Goal: Navigation & Orientation: Find specific page/section

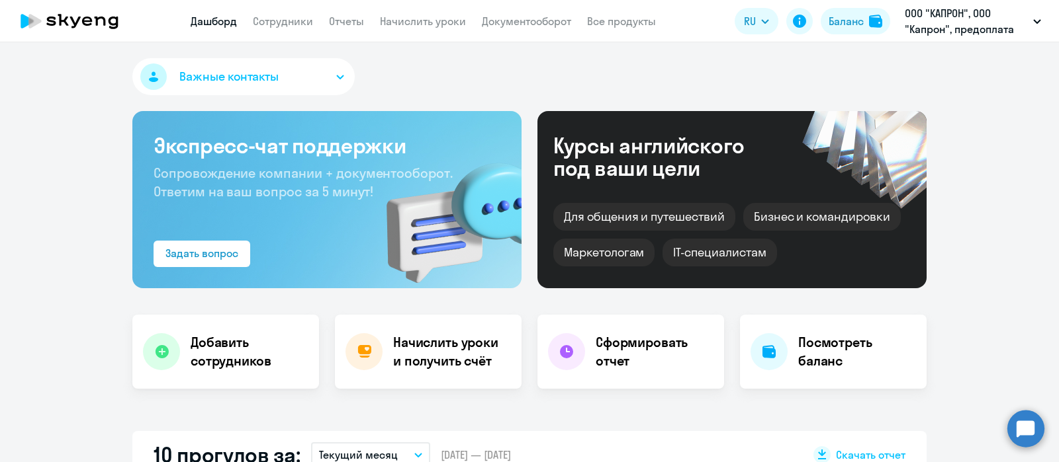
click at [286, 23] on link "Сотрудники" at bounding box center [283, 21] width 60 height 13
select select "30"
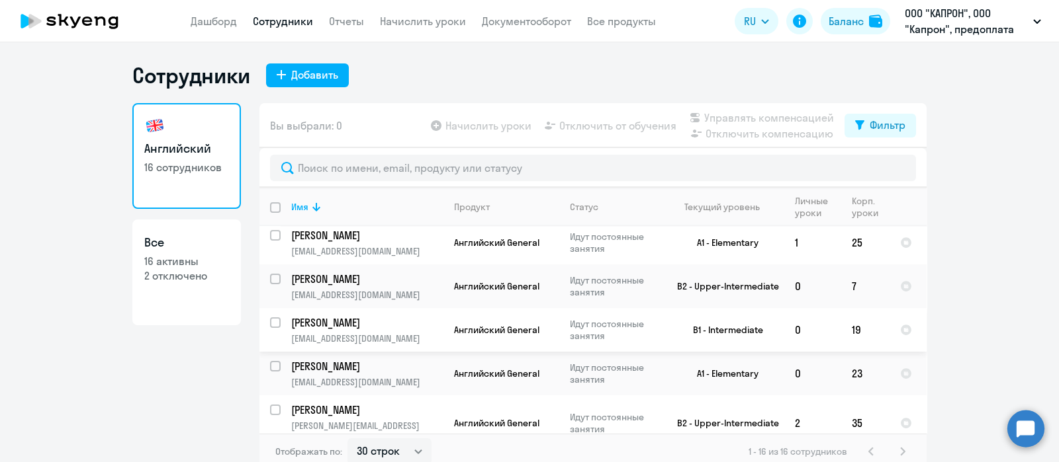
scroll to position [486, 0]
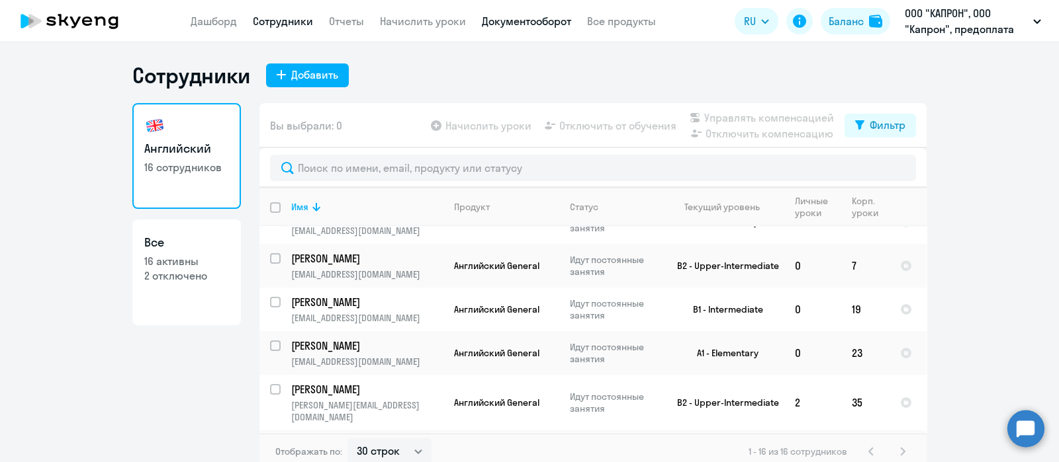
click at [521, 22] on link "Документооборот" at bounding box center [526, 21] width 89 height 13
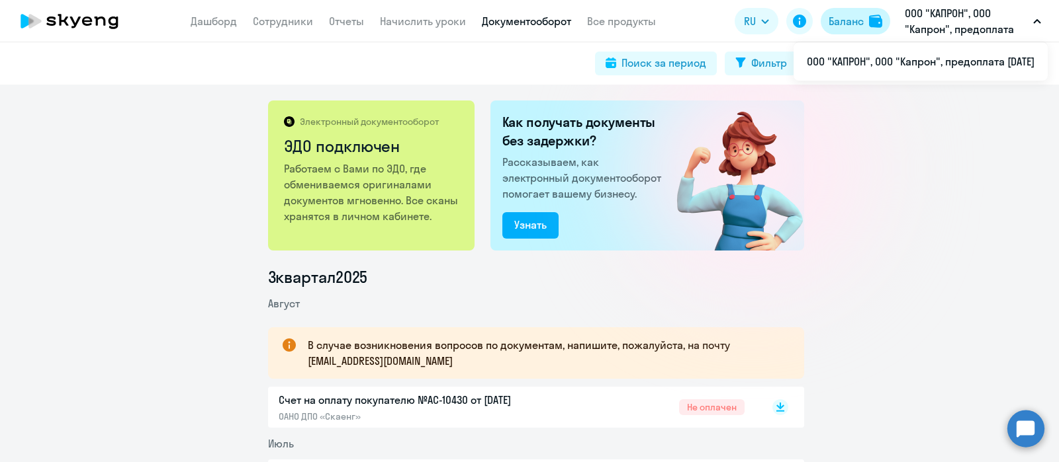
click at [831, 21] on div "Баланс" at bounding box center [845, 21] width 35 height 16
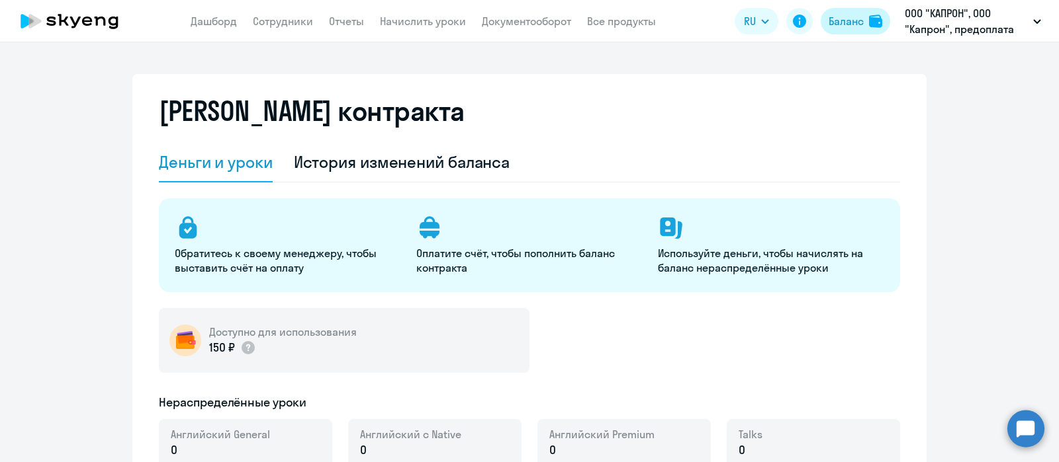
select select "english_adult_not_native_speaker"
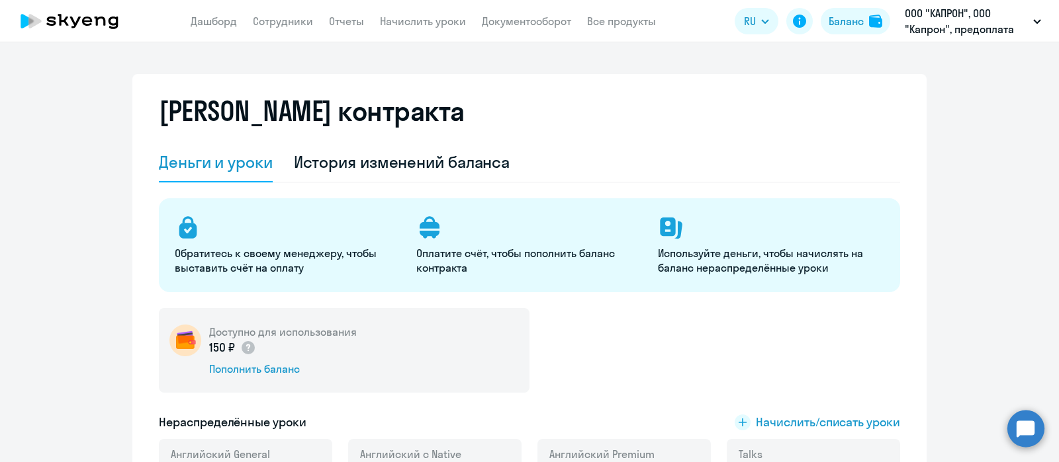
click at [284, 24] on link "Сотрудники" at bounding box center [283, 21] width 60 height 13
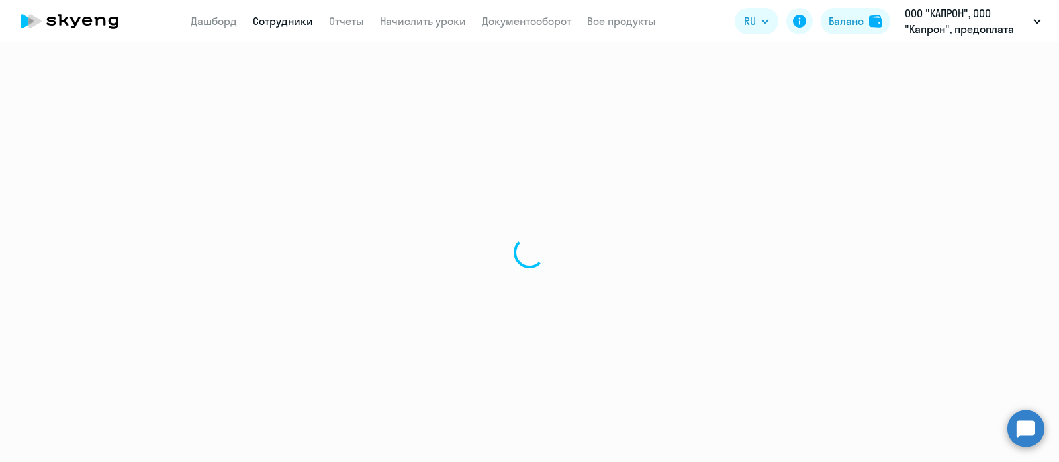
select select "30"
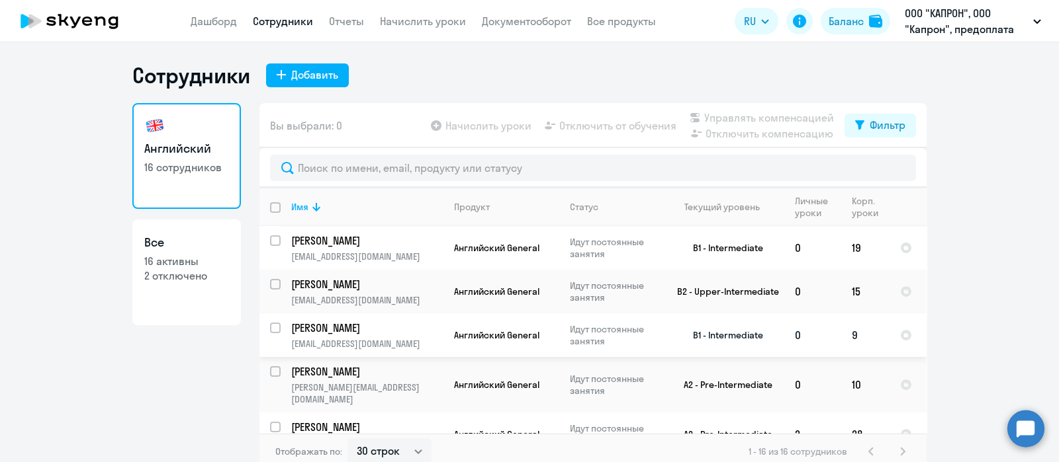
scroll to position [486, 0]
